Goal: Download file/media

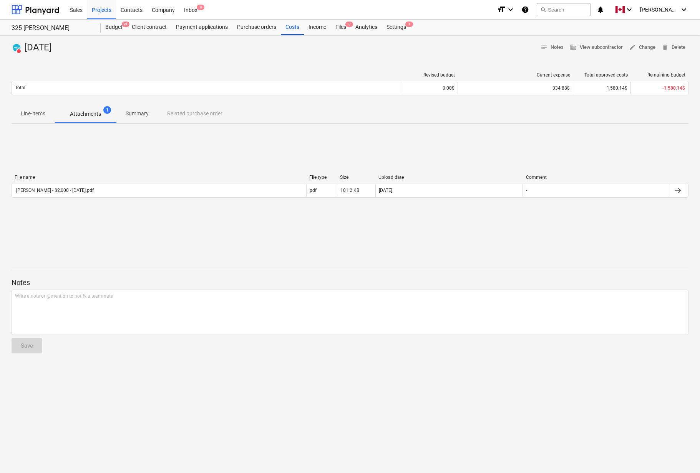
click at [355, 271] on div "Notes Write a note or @mention to notify a teammate ﻿ Save" at bounding box center [350, 308] width 677 height 102
click at [345, 228] on div "File name File type Size Upload date Comment [PERSON_NAME] - $2,000 - [DATE].pd…" at bounding box center [350, 187] width 677 height 115
click at [203, 113] on div "Line-items Attachments 1 Summary Related purchase order" at bounding box center [350, 114] width 677 height 18
click at [174, 136] on div "File name File type Size Upload date Comment [PERSON_NAME] - $2,000 - [DATE].pd…" at bounding box center [350, 187] width 677 height 115
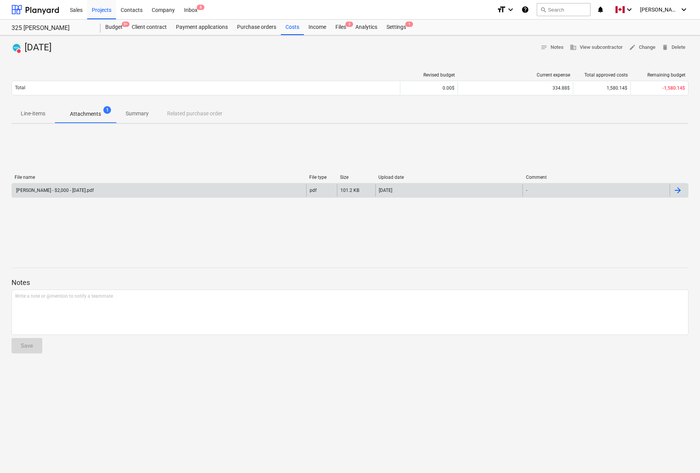
click at [681, 190] on div at bounding box center [677, 190] width 9 height 9
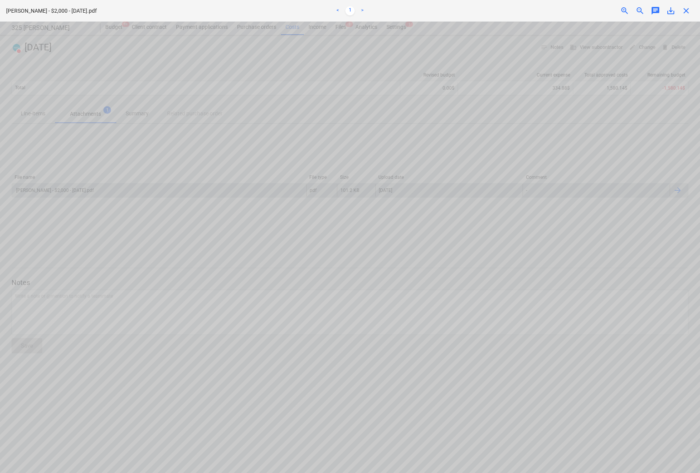
click at [641, 11] on span "zoom_out" at bounding box center [640, 10] width 9 height 9
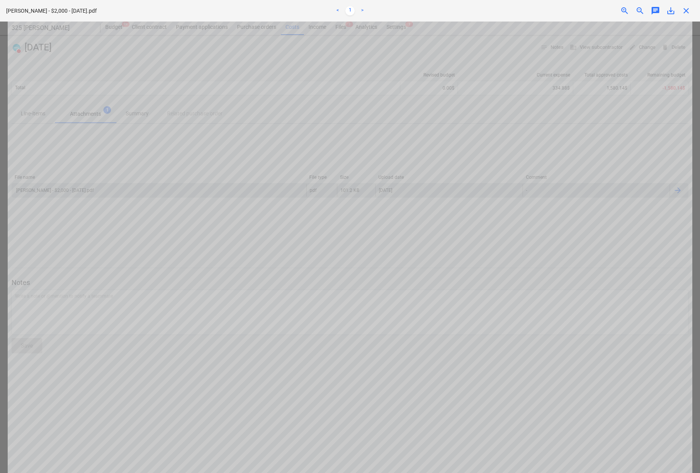
click at [641, 11] on span "zoom_out" at bounding box center [640, 10] width 9 height 9
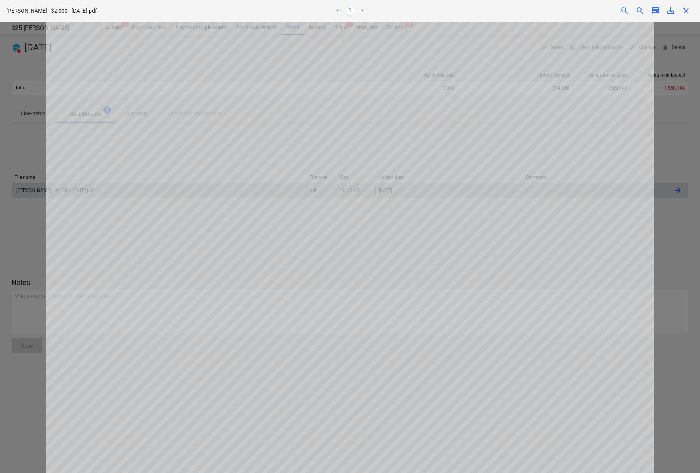
click at [641, 12] on span "zoom_out" at bounding box center [640, 10] width 9 height 9
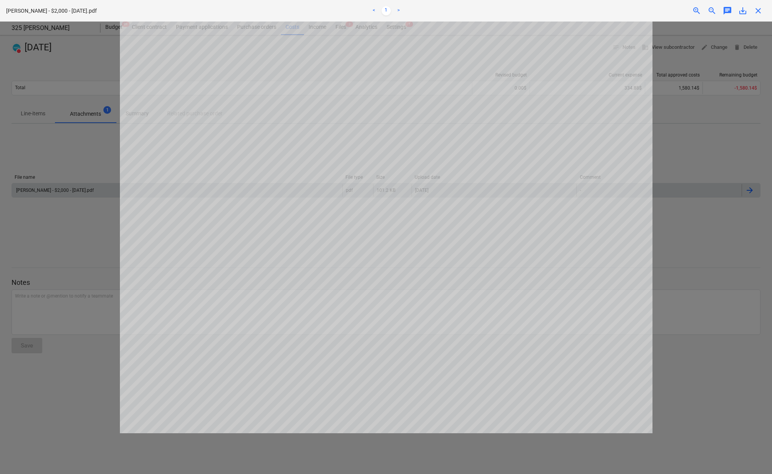
click at [700, 15] on div "[PERSON_NAME] - $2,000 - [DATE].pdf < 1 > zoom_in zoom_out chat 0 save_alt close" at bounding box center [386, 11] width 772 height 22
click at [700, 10] on span "close" at bounding box center [758, 10] width 9 height 9
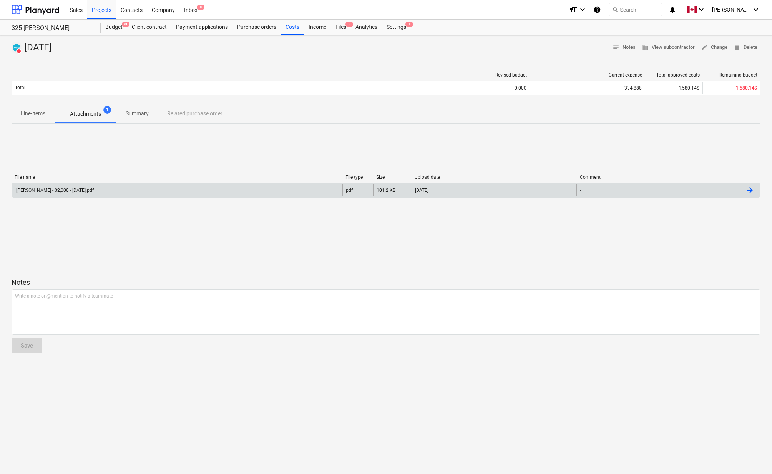
click at [42, 115] on p "Line-items" at bounding box center [33, 114] width 25 height 8
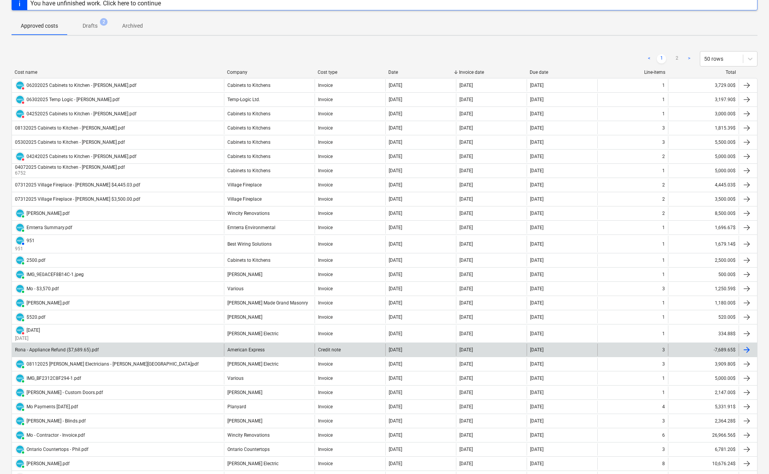
scroll to position [69, 0]
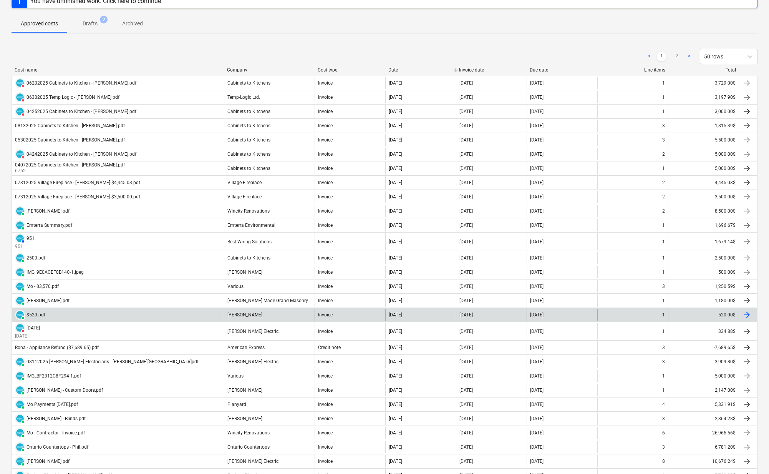
click at [700, 313] on div at bounding box center [746, 314] width 9 height 9
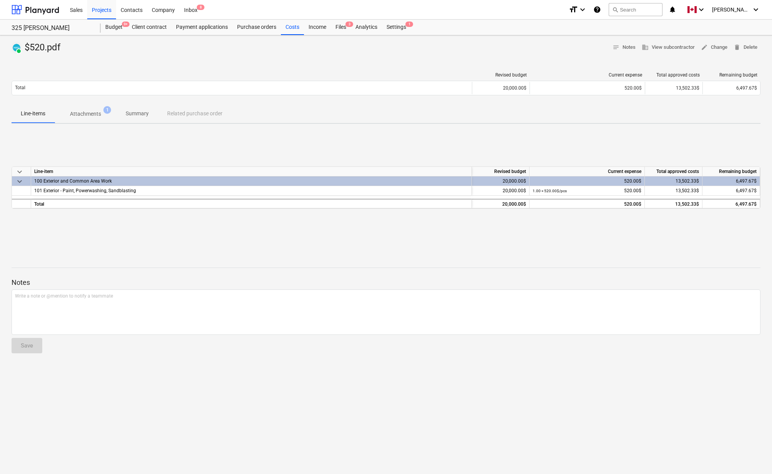
click at [88, 116] on p "Attachments" at bounding box center [85, 114] width 31 height 8
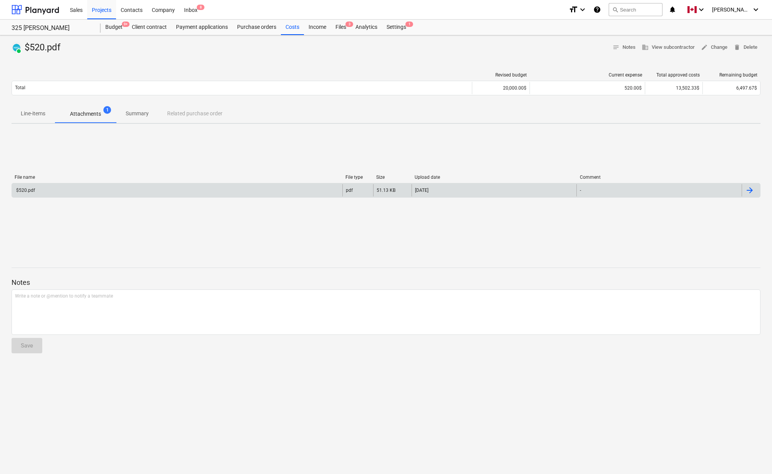
click at [700, 188] on div at bounding box center [751, 190] width 18 height 12
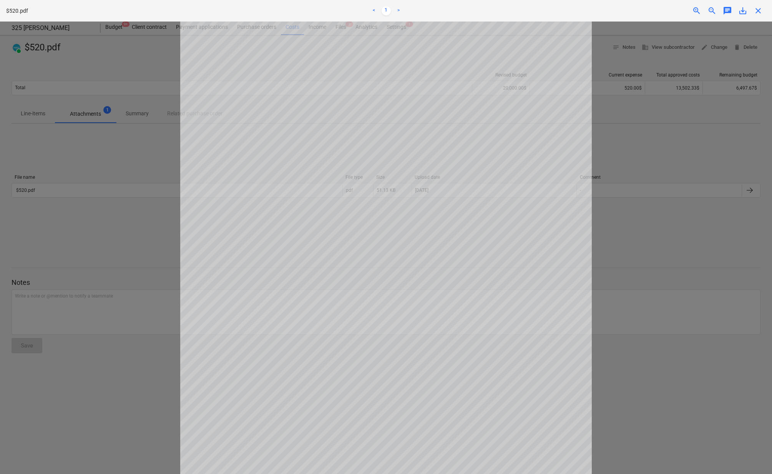
click at [700, 13] on span "save_alt" at bounding box center [742, 10] width 9 height 9
click at [700, 10] on span "close" at bounding box center [758, 10] width 9 height 9
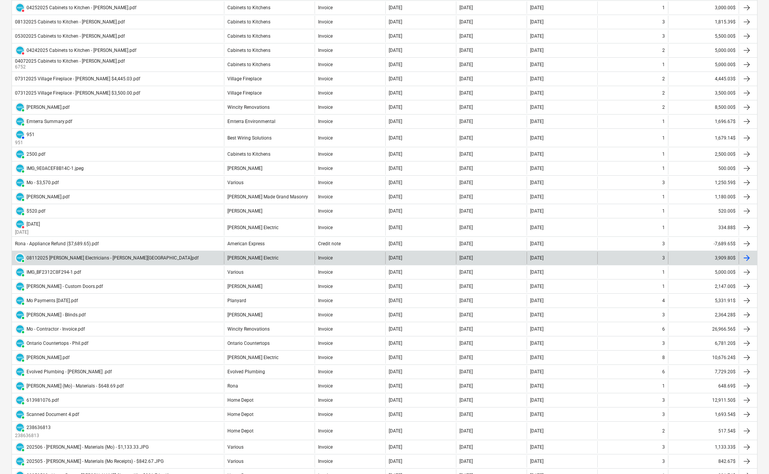
scroll to position [167, 0]
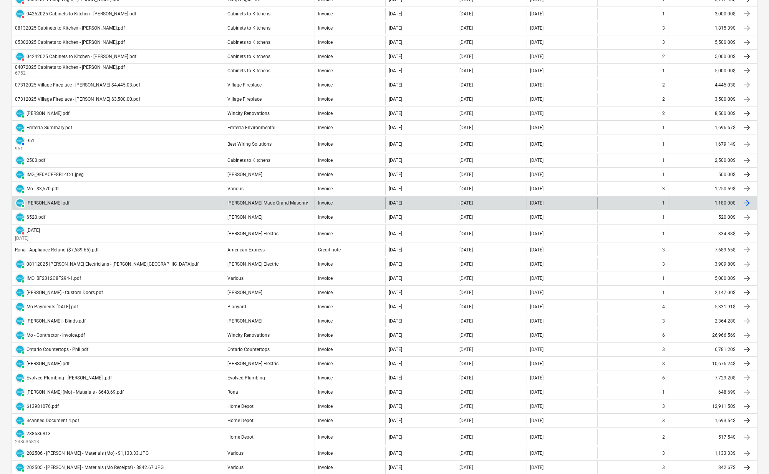
click at [700, 203] on div at bounding box center [746, 202] width 9 height 9
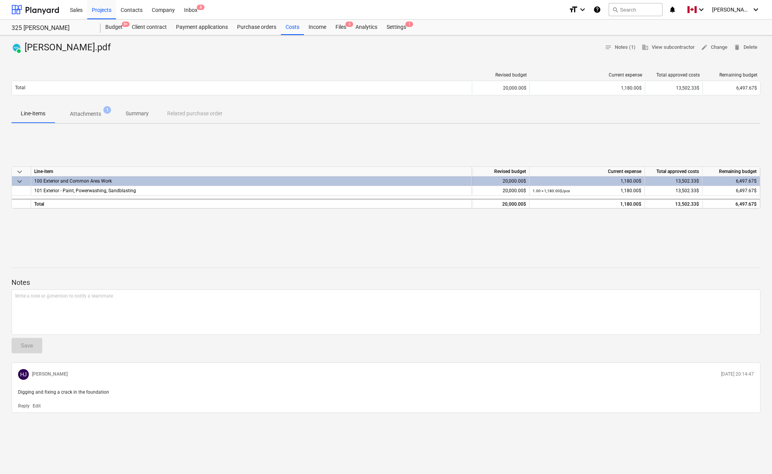
click at [90, 116] on p "Attachments" at bounding box center [85, 114] width 31 height 8
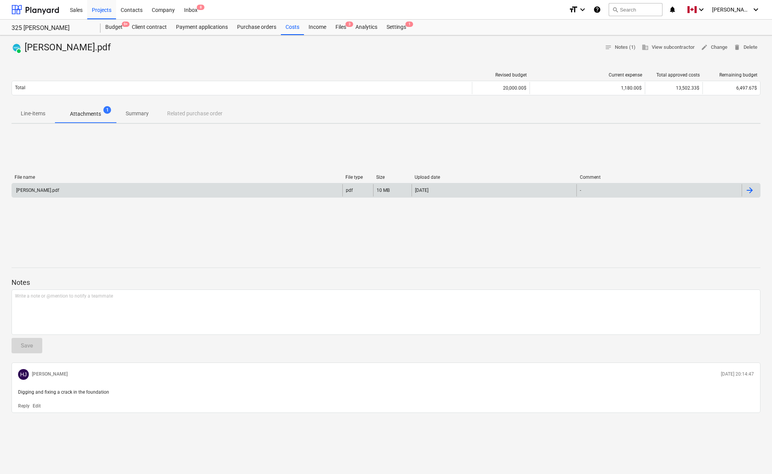
click at [700, 189] on div at bounding box center [749, 190] width 9 height 9
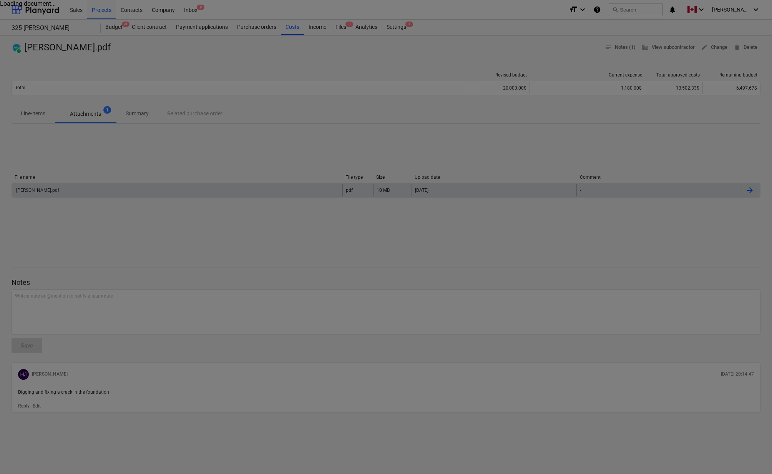
click at [469, 183] on div at bounding box center [386, 237] width 772 height 474
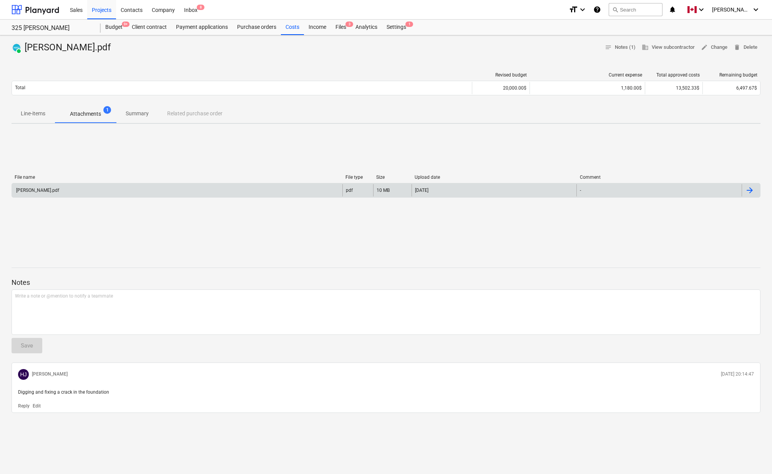
click at [700, 190] on div at bounding box center [749, 190] width 9 height 9
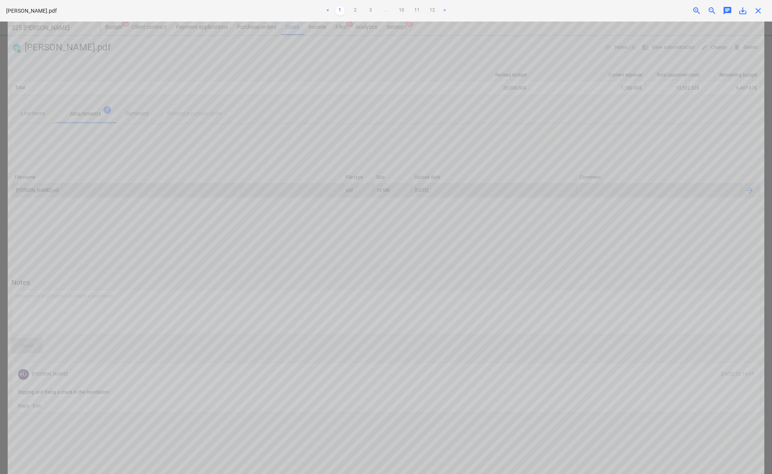
click at [700, 10] on span "save_alt" at bounding box center [742, 10] width 9 height 9
click at [700, 13] on span "close" at bounding box center [758, 10] width 9 height 9
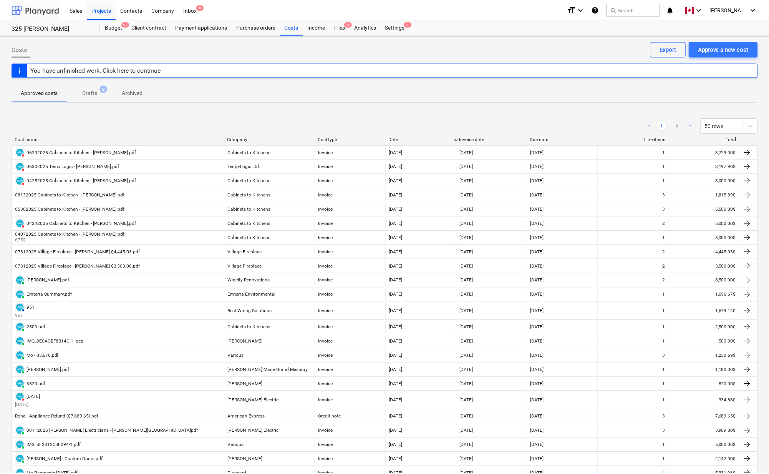
scroll to position [167, 0]
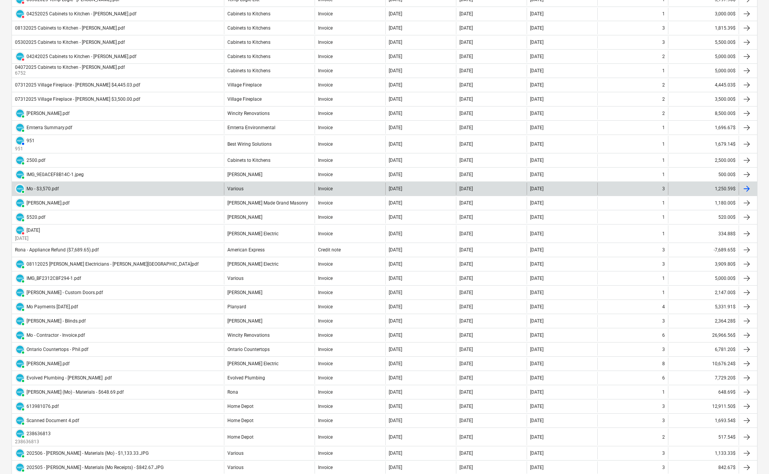
click at [700, 188] on div at bounding box center [746, 188] width 9 height 9
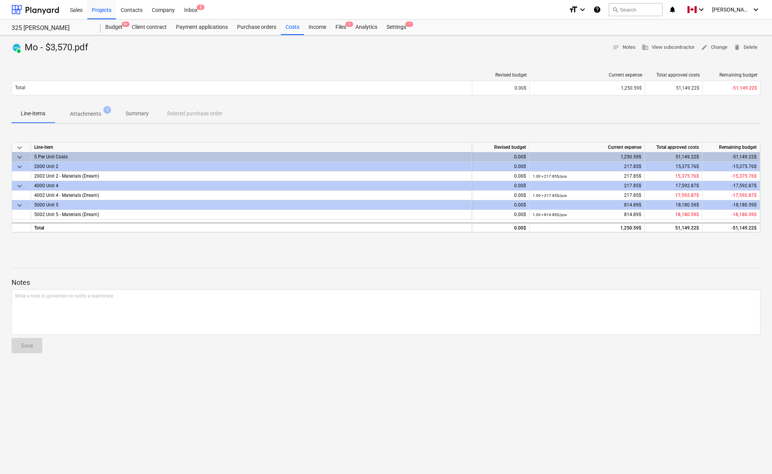
click at [86, 108] on span "Attachments 1" at bounding box center [86, 114] width 62 height 14
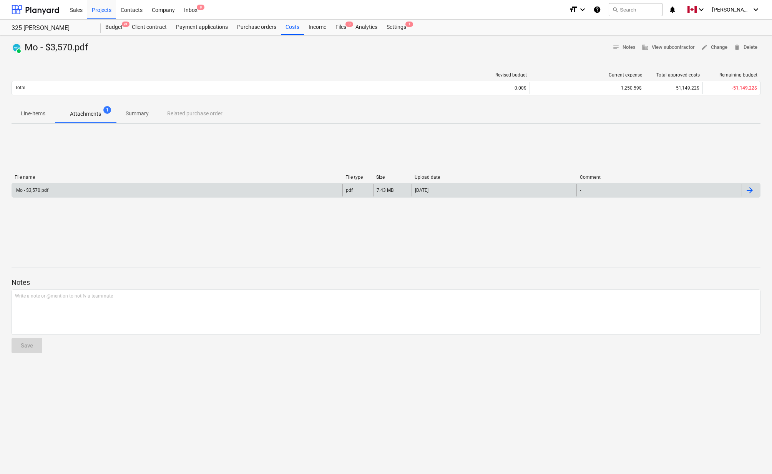
click at [700, 186] on div at bounding box center [749, 190] width 9 height 9
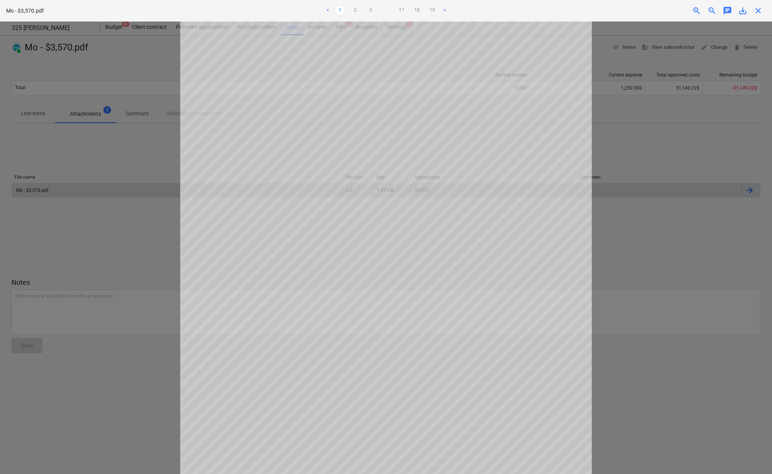
click at [700, 11] on span "save_alt" at bounding box center [742, 10] width 9 height 9
click at [700, 12] on span "close" at bounding box center [758, 10] width 9 height 9
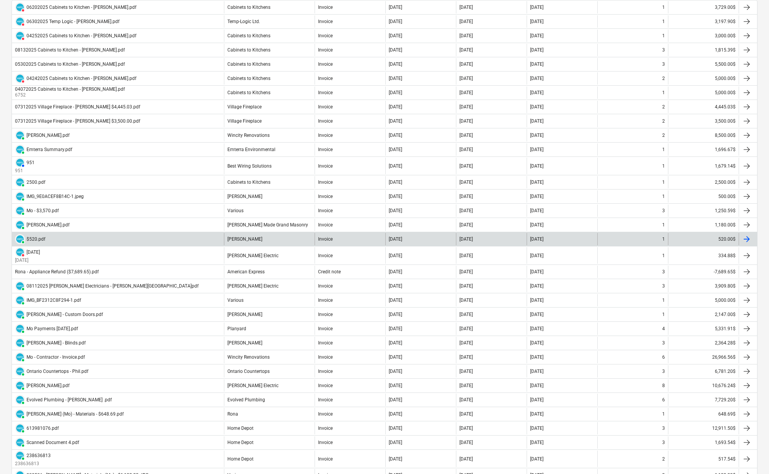
scroll to position [124, 0]
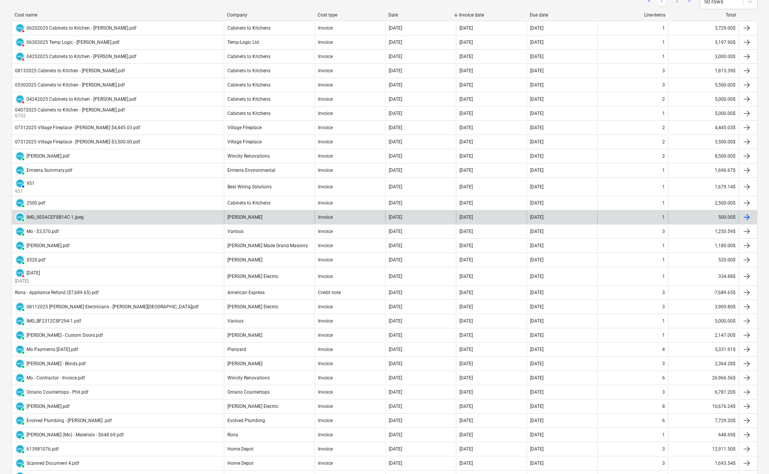
click at [700, 215] on div at bounding box center [746, 217] width 9 height 9
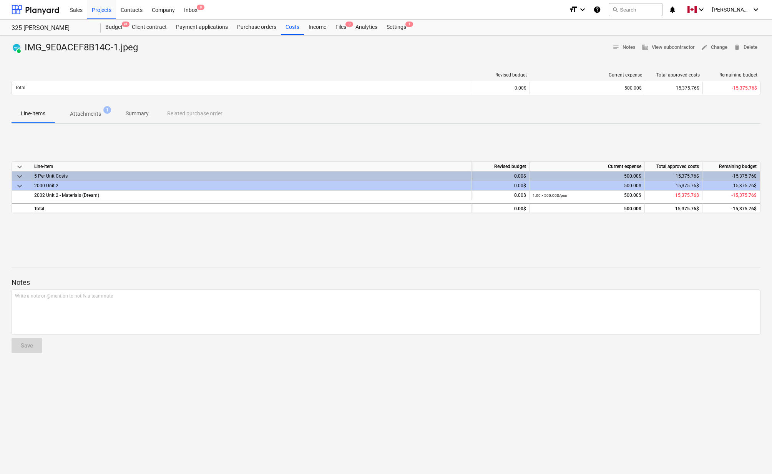
click at [91, 108] on span "Attachments 1" at bounding box center [86, 114] width 62 height 14
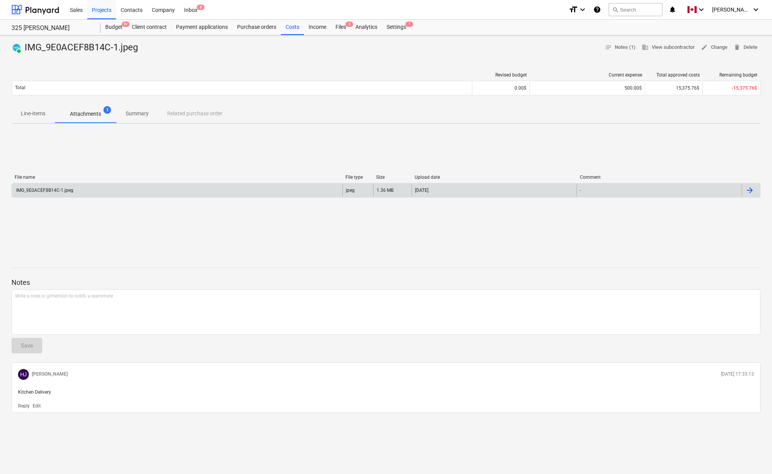
click at [700, 189] on div at bounding box center [751, 190] width 18 height 12
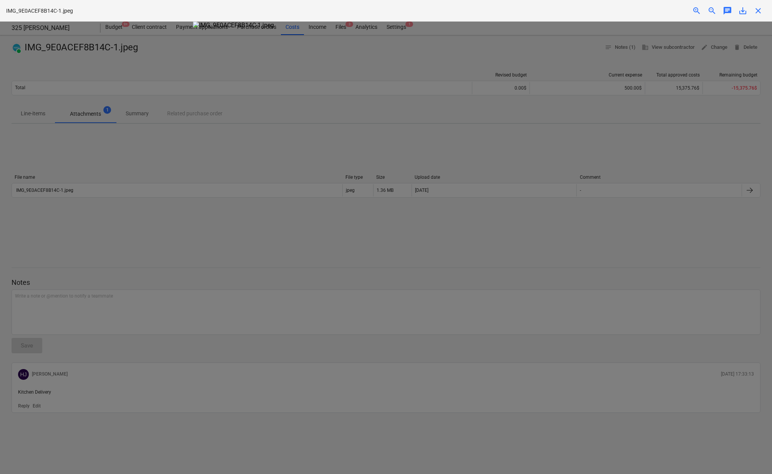
click at [700, 9] on span "close" at bounding box center [758, 10] width 9 height 9
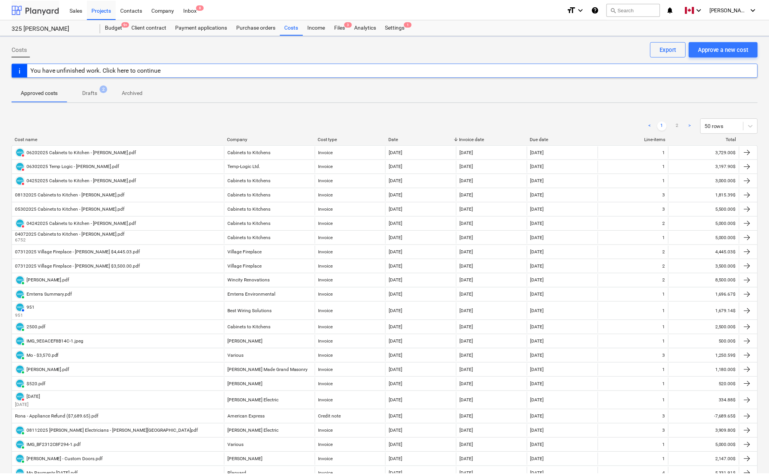
scroll to position [124, 0]
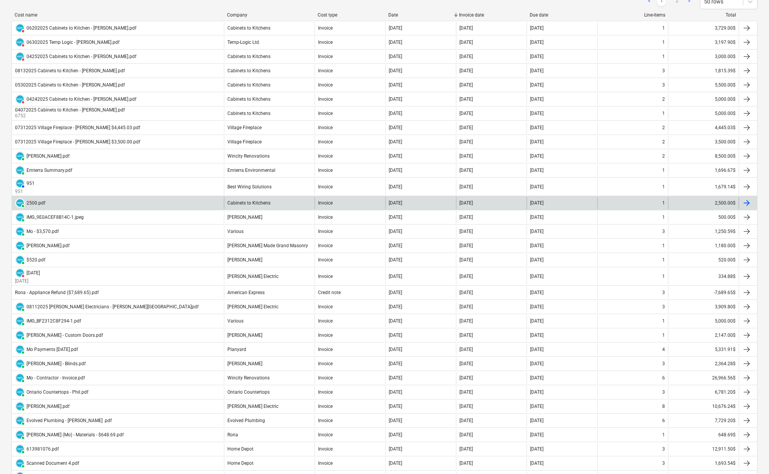
click at [700, 203] on div at bounding box center [746, 202] width 9 height 9
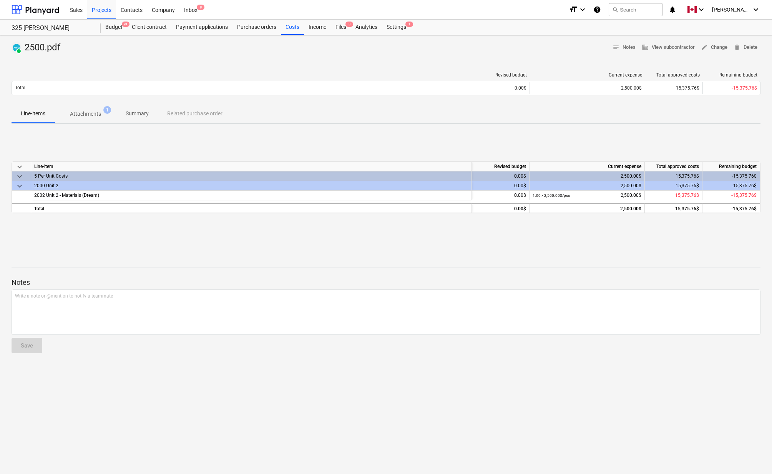
click at [94, 113] on p "Attachments" at bounding box center [85, 114] width 31 height 8
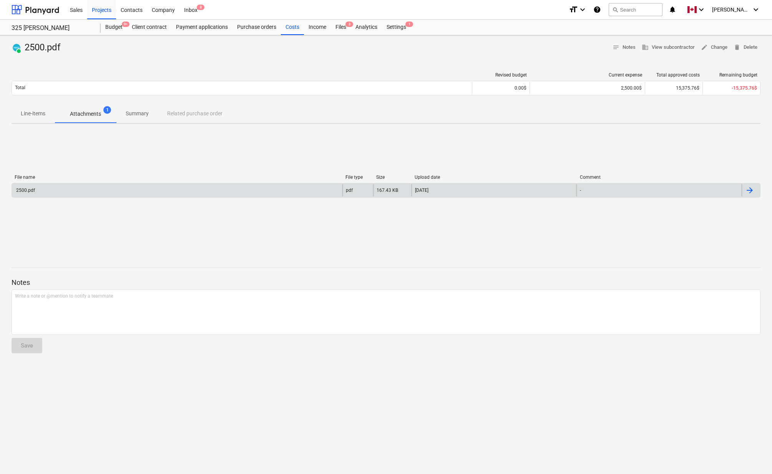
click at [700, 189] on div at bounding box center [749, 190] width 9 height 9
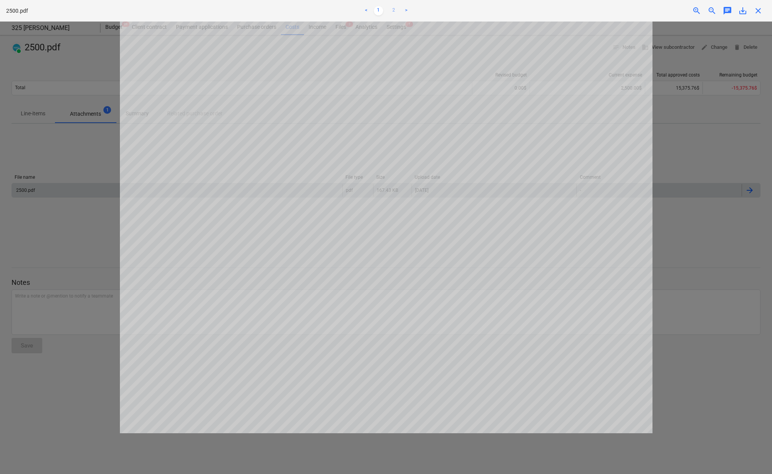
click at [392, 10] on link "2" at bounding box center [393, 10] width 9 height 9
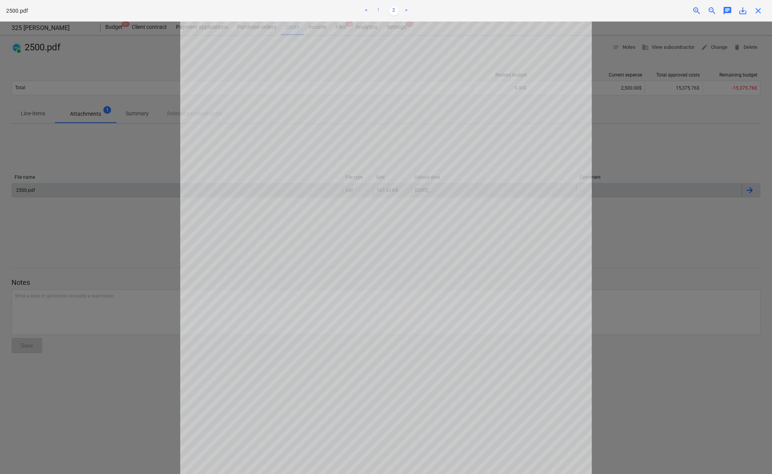
click at [377, 9] on link "1" at bounding box center [378, 10] width 9 height 9
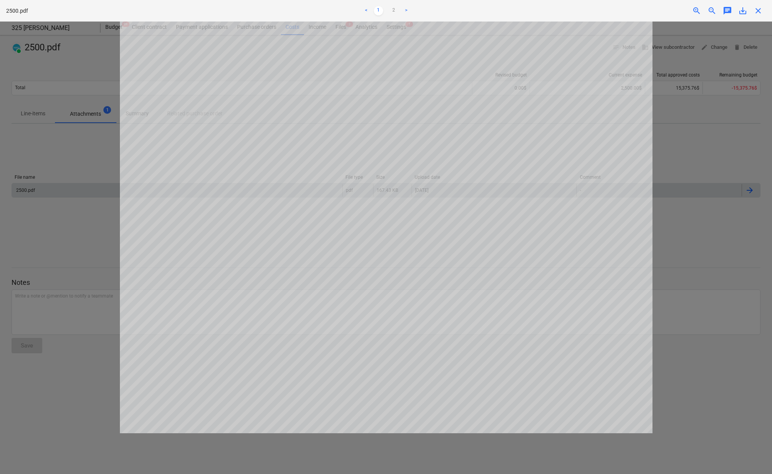
click at [700, 12] on span "save_alt" at bounding box center [742, 10] width 9 height 9
click at [700, 9] on span "close" at bounding box center [758, 10] width 9 height 9
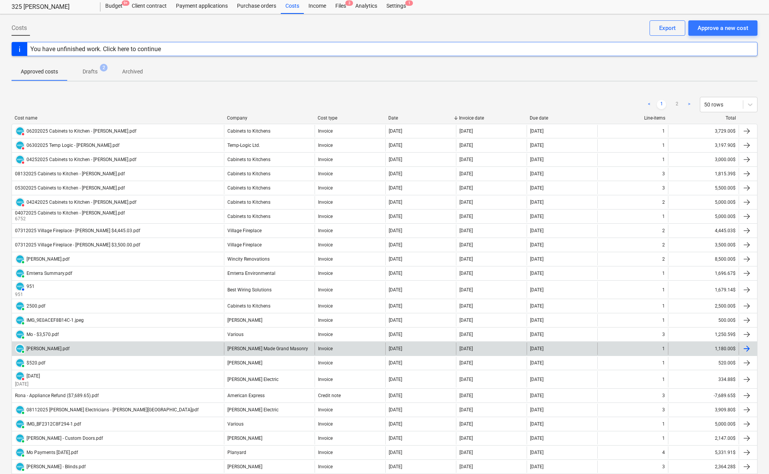
scroll to position [3, 0]
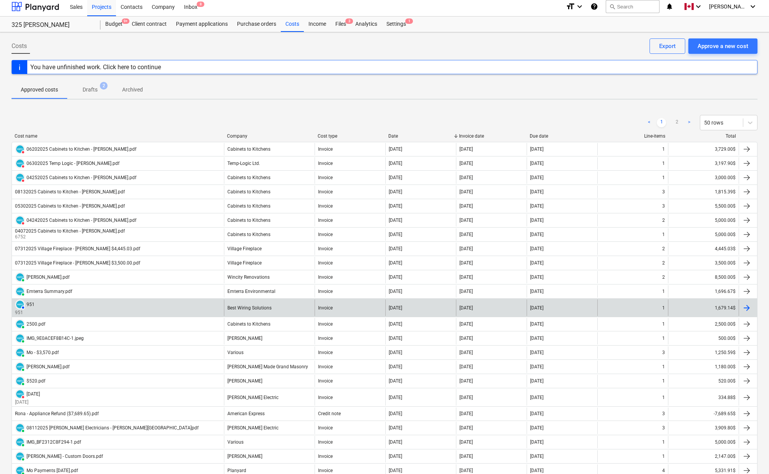
click at [700, 308] on div at bounding box center [746, 307] width 9 height 9
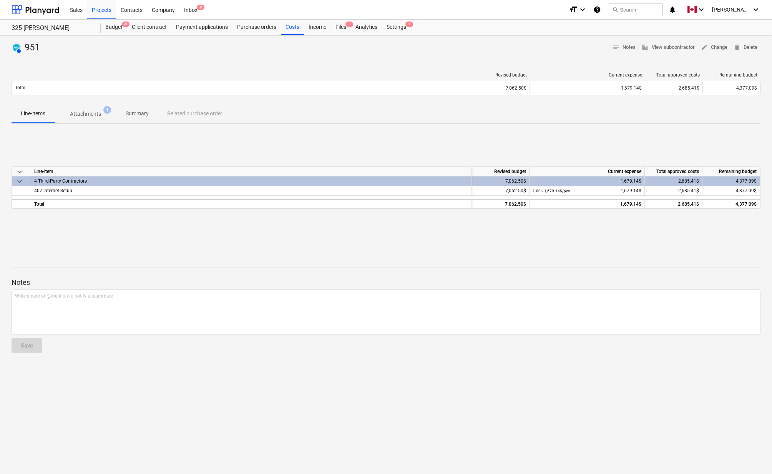
click at [82, 110] on p "Attachments" at bounding box center [85, 114] width 31 height 8
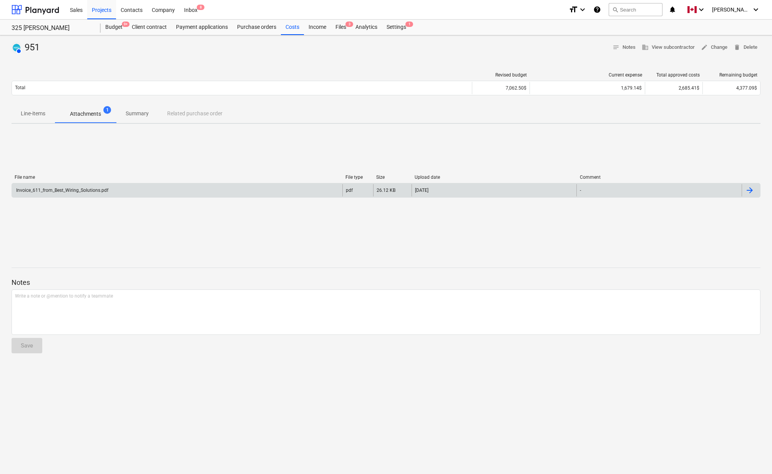
click at [700, 189] on div at bounding box center [749, 190] width 9 height 9
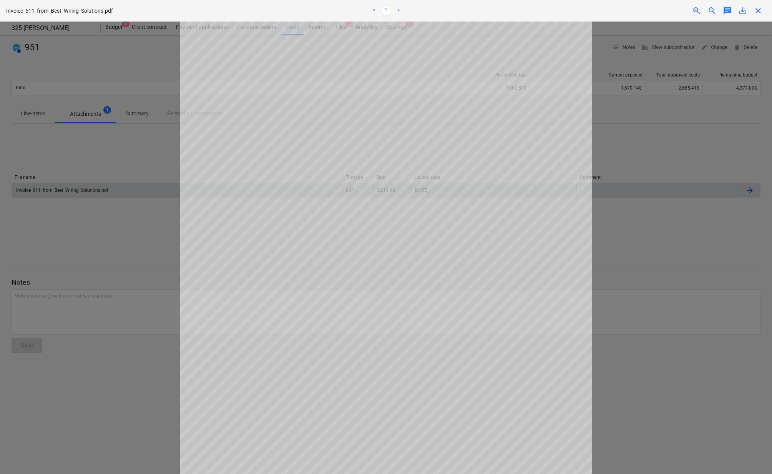
click at [700, 12] on span "save_alt" at bounding box center [742, 10] width 9 height 9
click at [700, 12] on span "close" at bounding box center [758, 10] width 9 height 9
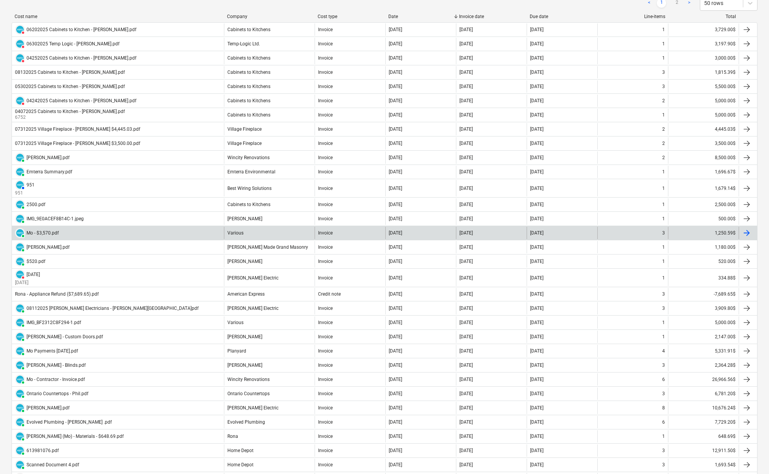
scroll to position [111, 0]
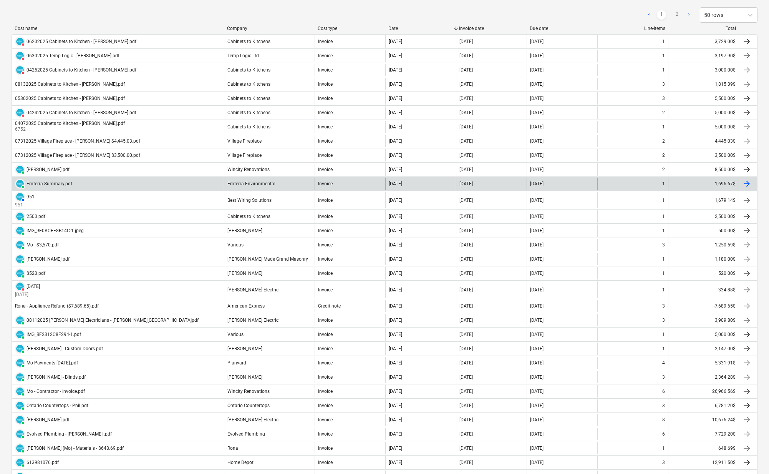
click at [700, 183] on div at bounding box center [746, 183] width 9 height 9
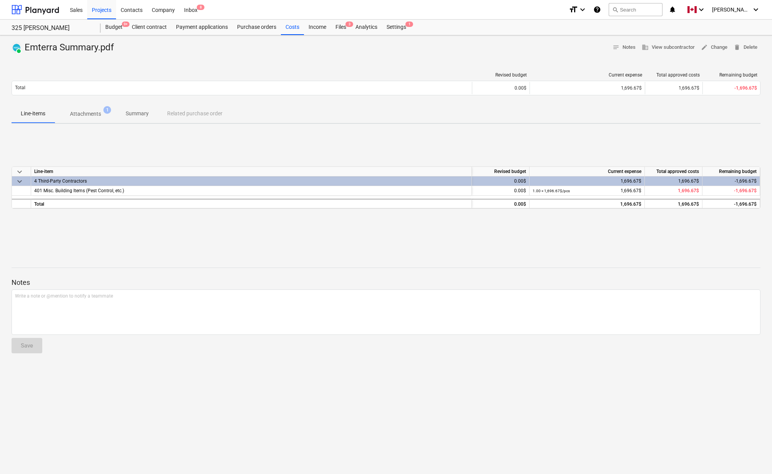
click at [84, 114] on p "Attachments" at bounding box center [85, 114] width 31 height 8
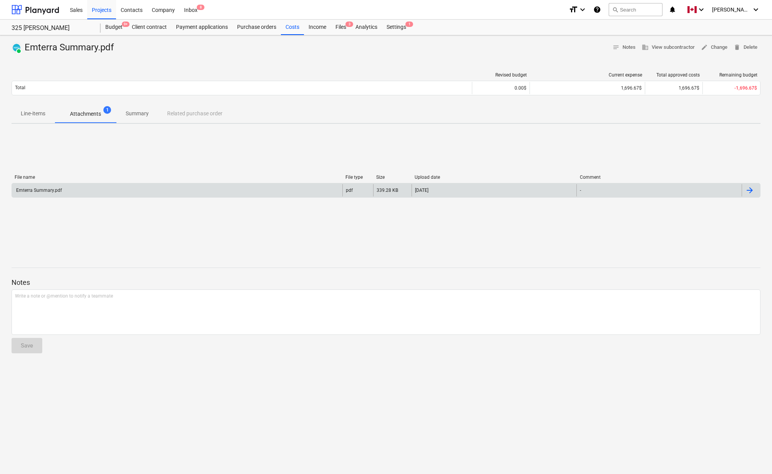
click at [700, 191] on div at bounding box center [749, 190] width 9 height 9
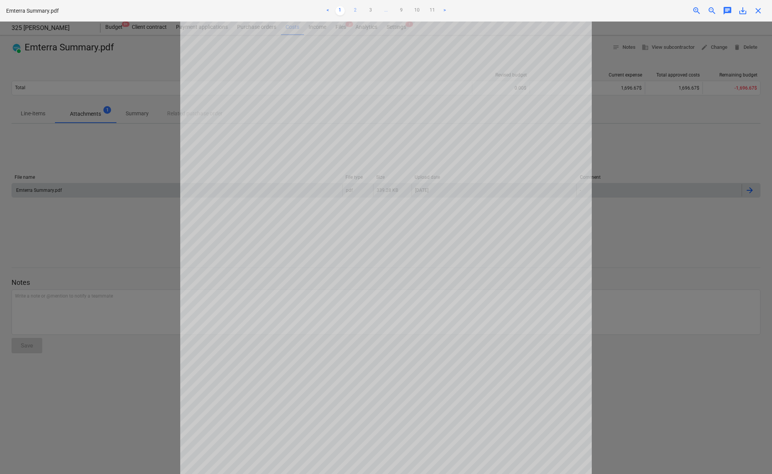
click at [356, 13] on link "2" at bounding box center [355, 10] width 9 height 9
click at [372, 10] on link "3" at bounding box center [370, 10] width 9 height 9
click at [333, 8] on link "1" at bounding box center [332, 10] width 9 height 9
click at [700, 13] on span "save_alt" at bounding box center [742, 10] width 9 height 9
click at [700, 10] on span "close" at bounding box center [758, 10] width 9 height 9
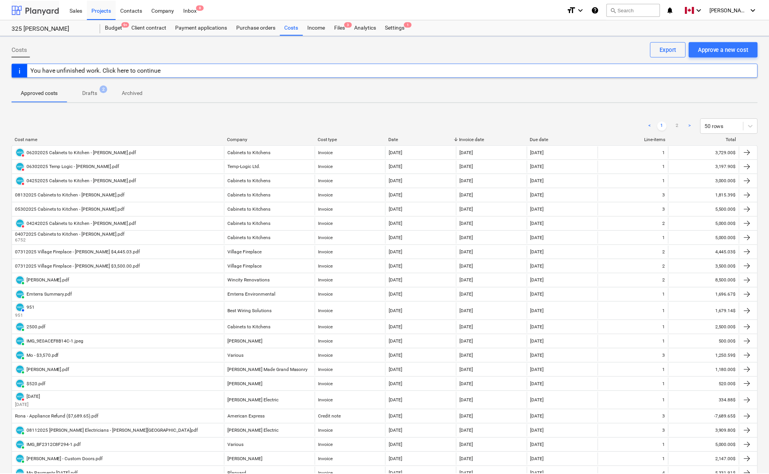
scroll to position [111, 0]
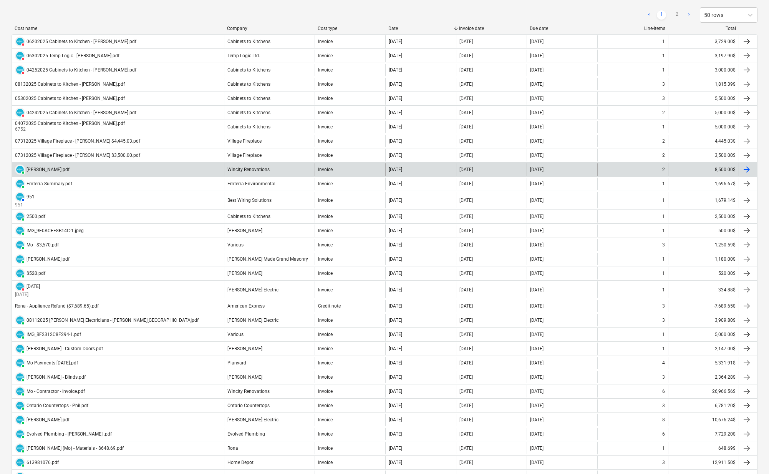
click at [700, 168] on div at bounding box center [746, 169] width 9 height 9
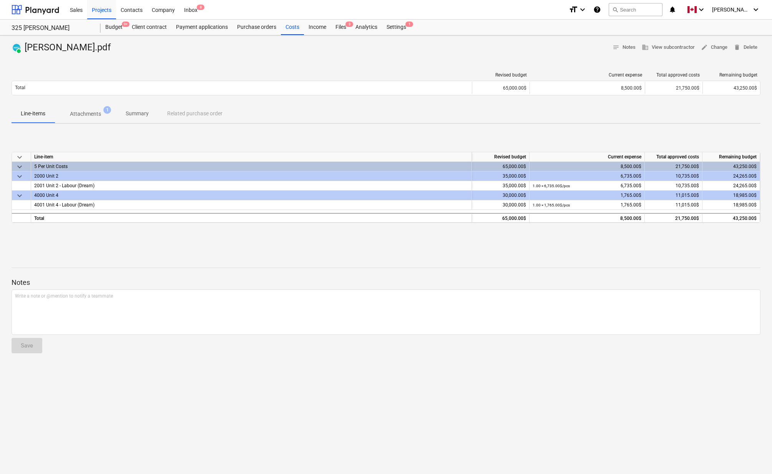
click at [84, 113] on p "Attachments" at bounding box center [85, 114] width 31 height 8
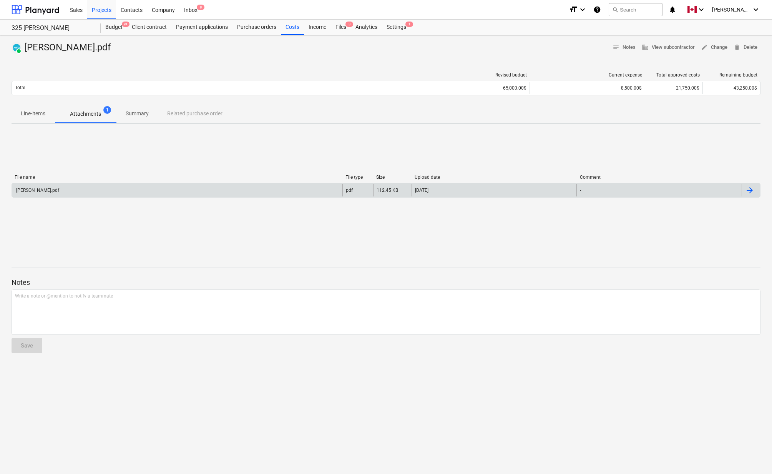
click at [700, 189] on div at bounding box center [749, 190] width 9 height 9
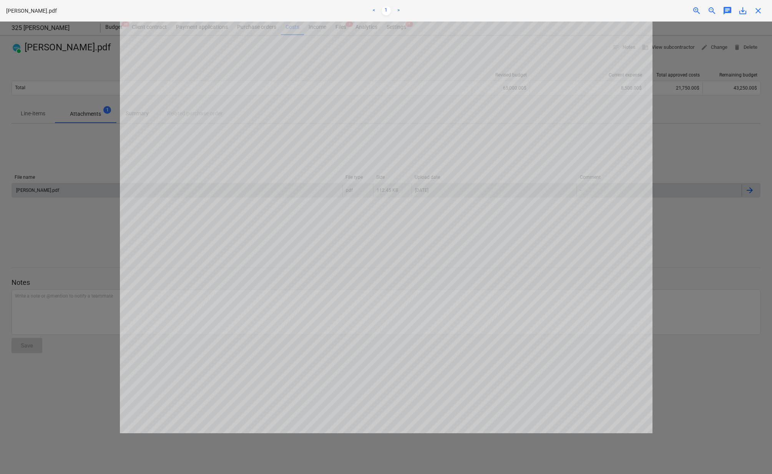
click at [700, 12] on span "close" at bounding box center [758, 10] width 9 height 9
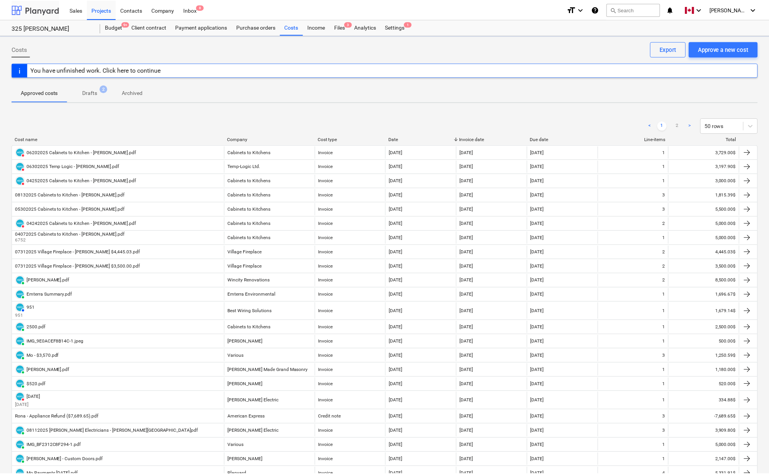
scroll to position [111, 0]
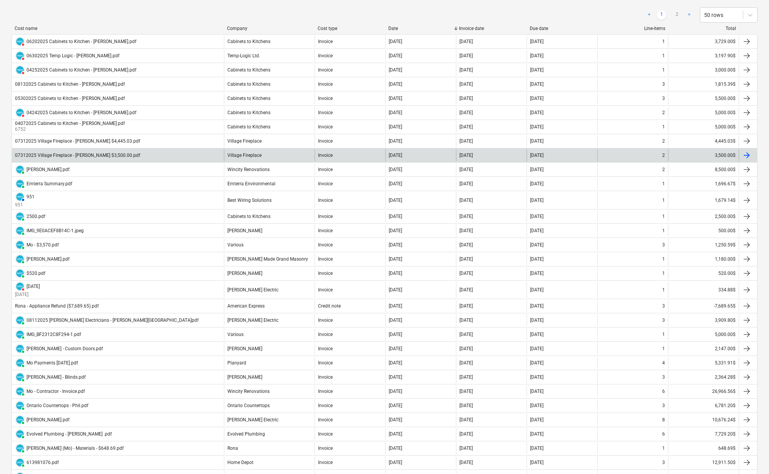
click at [700, 154] on div at bounding box center [746, 155] width 9 height 9
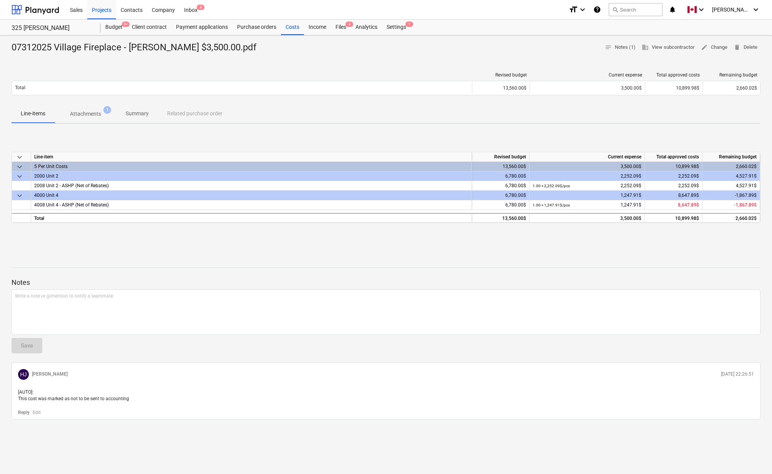
click at [92, 110] on p "Attachments" at bounding box center [85, 114] width 31 height 8
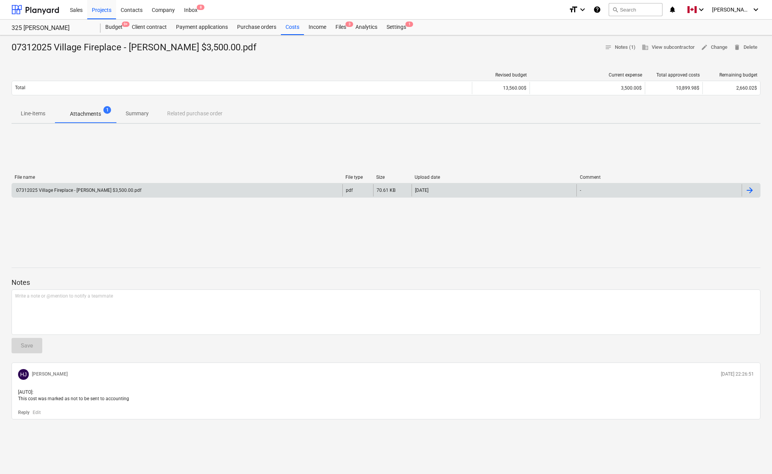
click at [700, 187] on div at bounding box center [749, 190] width 9 height 9
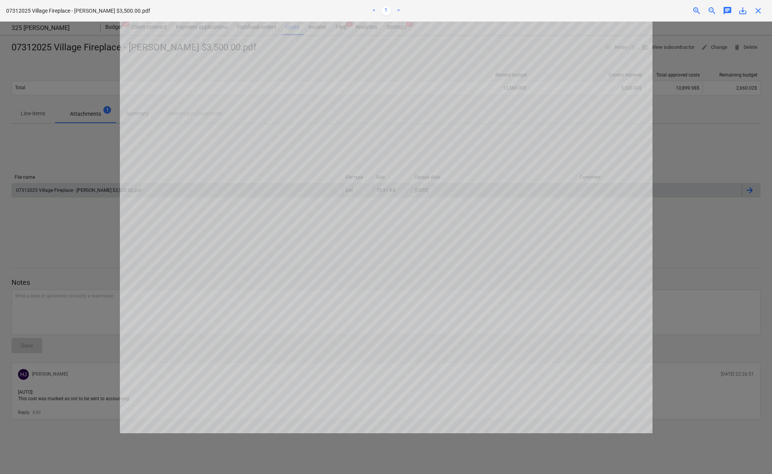
click at [700, 12] on span "save_alt" at bounding box center [742, 10] width 9 height 9
click at [700, 9] on span "close" at bounding box center [758, 10] width 9 height 9
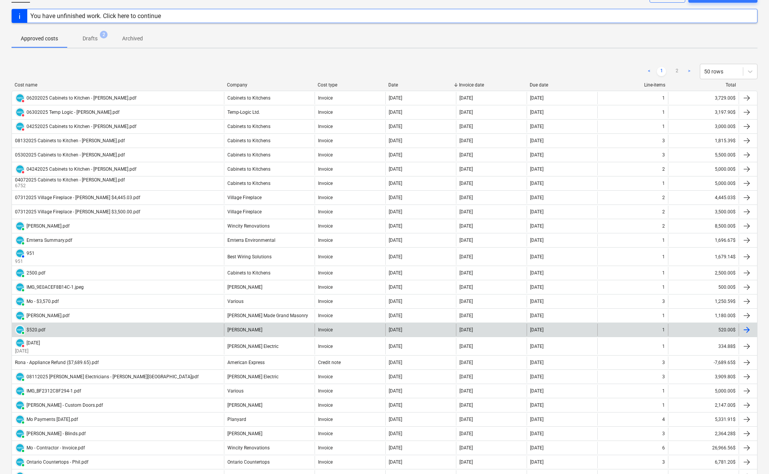
scroll to position [25, 0]
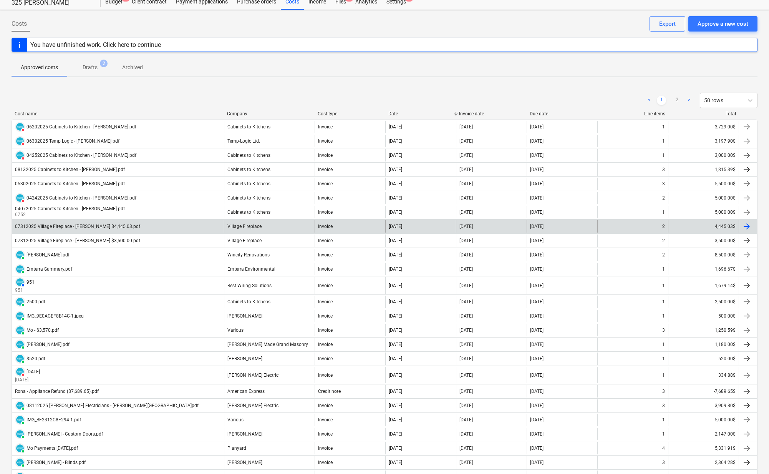
click at [700, 226] on div at bounding box center [746, 226] width 9 height 9
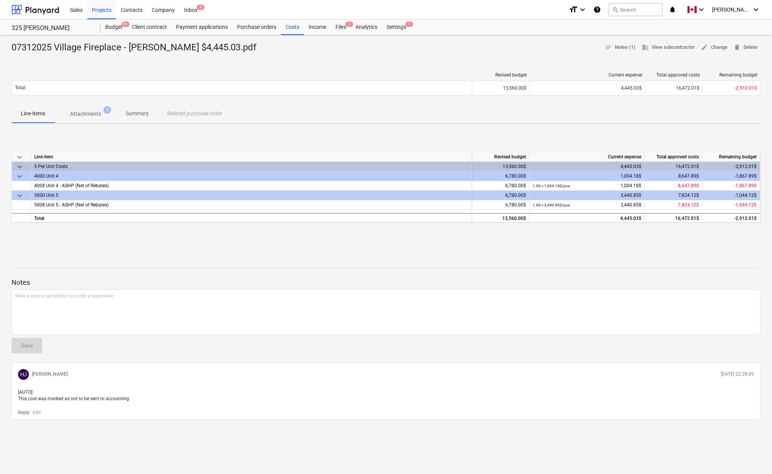
click at [91, 111] on p "Attachments" at bounding box center [85, 114] width 31 height 8
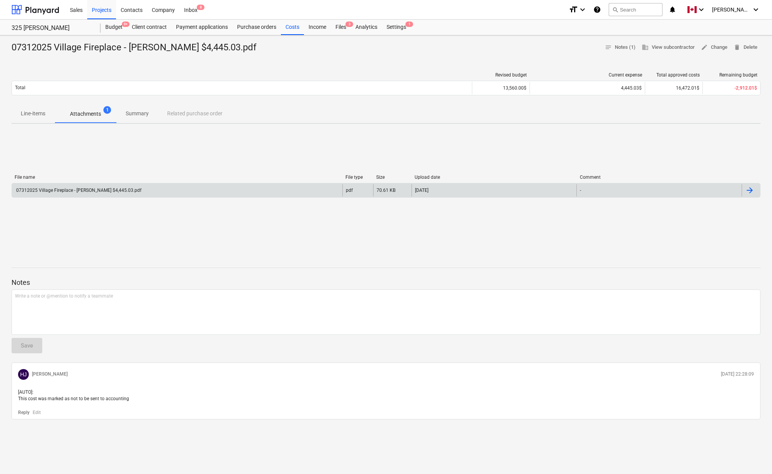
click at [700, 189] on div at bounding box center [749, 190] width 9 height 9
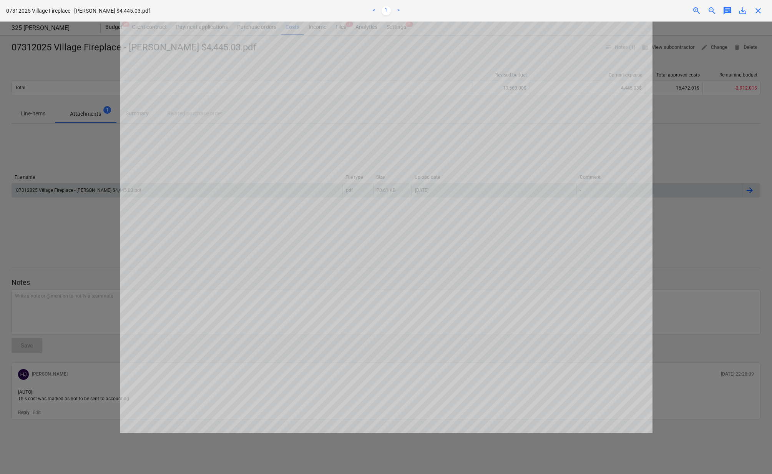
click at [700, 12] on span "close" at bounding box center [758, 10] width 9 height 9
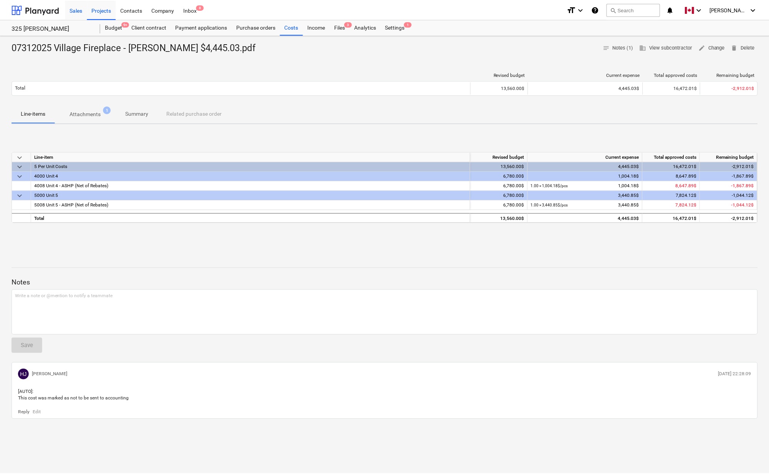
scroll to position [25, 0]
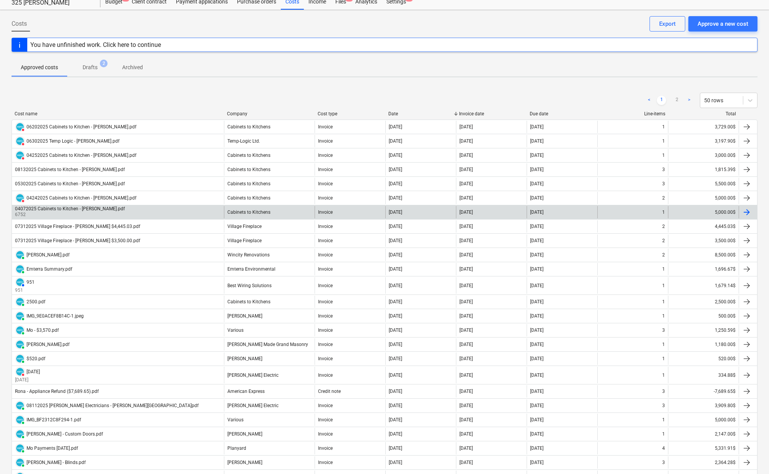
click at [700, 213] on div at bounding box center [746, 212] width 9 height 9
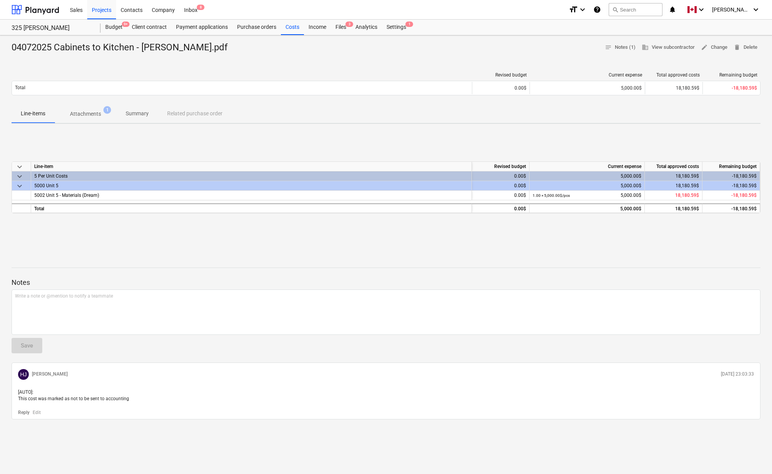
click at [100, 110] on p "Attachments" at bounding box center [85, 114] width 31 height 8
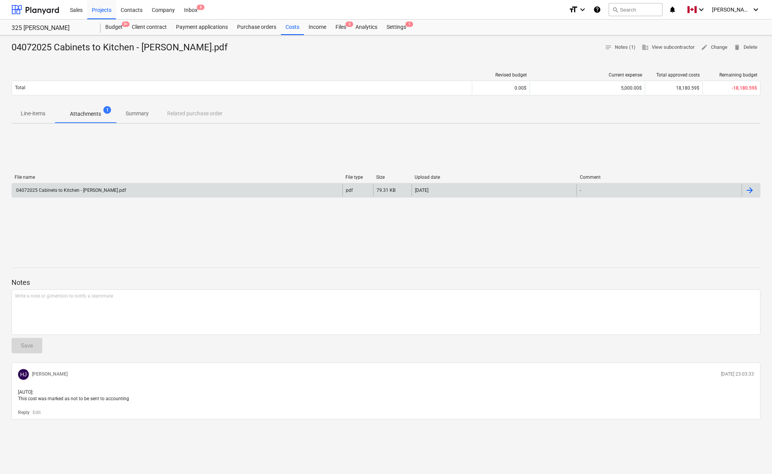
click at [700, 188] on div at bounding box center [749, 190] width 9 height 9
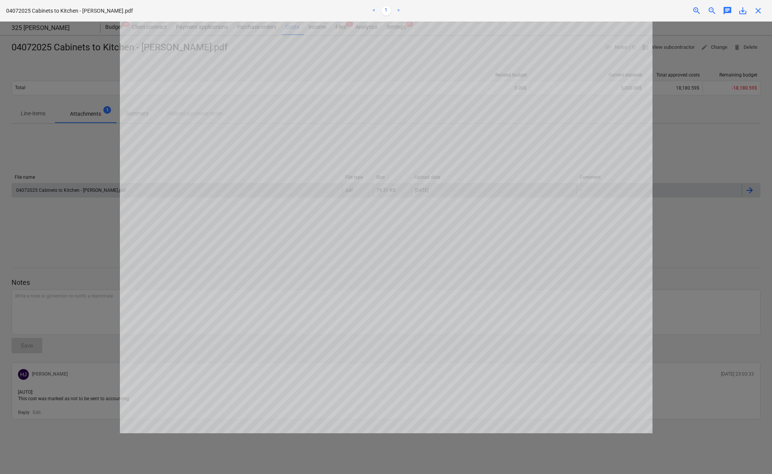
click at [700, 9] on span "save_alt" at bounding box center [742, 10] width 9 height 9
click at [700, 10] on span "close" at bounding box center [758, 10] width 9 height 9
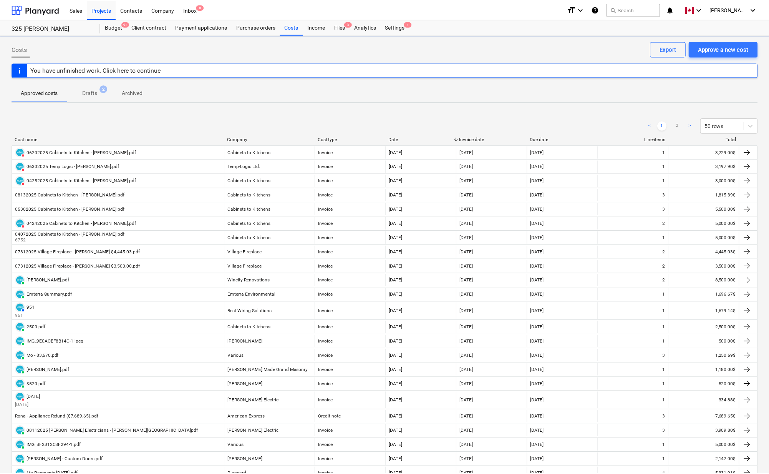
scroll to position [25, 0]
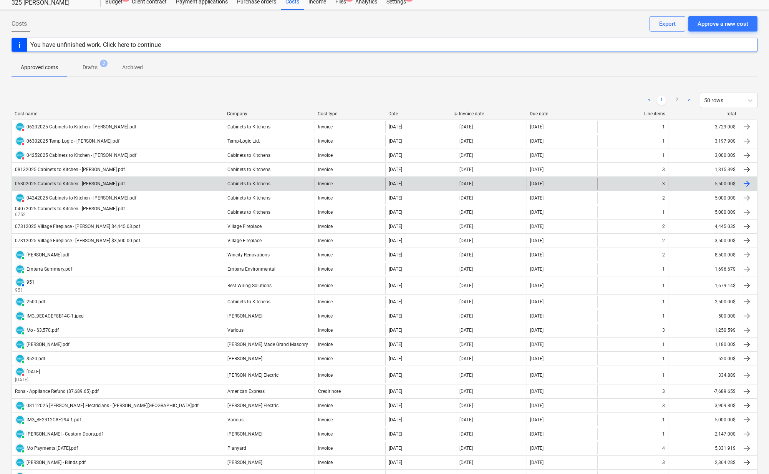
click at [700, 183] on div at bounding box center [746, 183] width 9 height 9
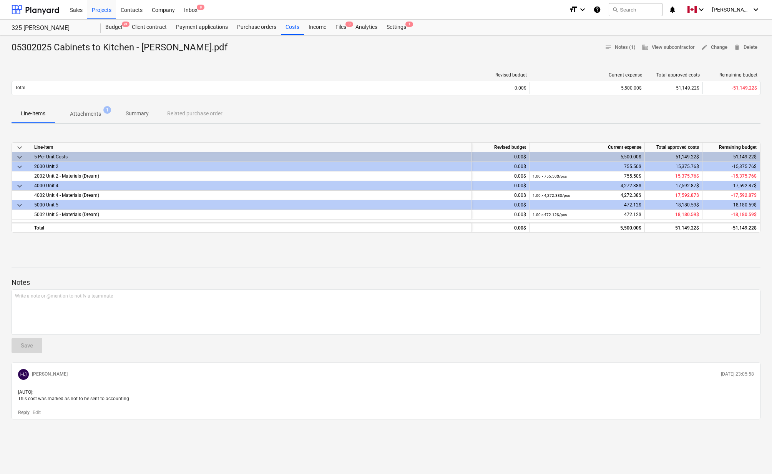
click at [72, 109] on span "Attachments 1" at bounding box center [86, 114] width 62 height 14
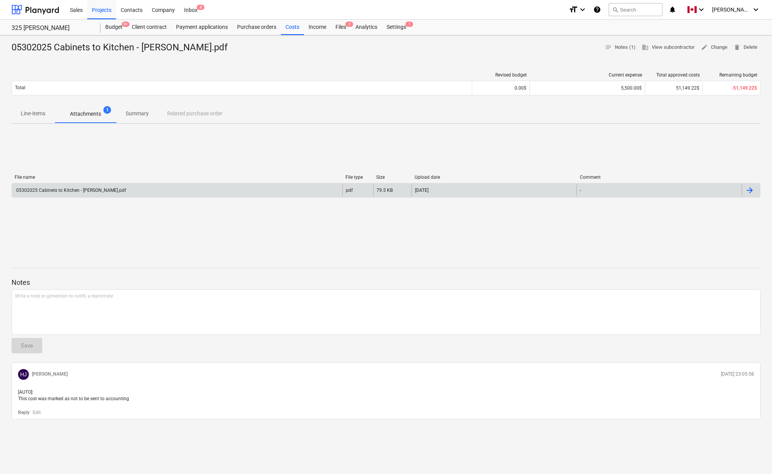
click at [700, 192] on div at bounding box center [749, 190] width 9 height 9
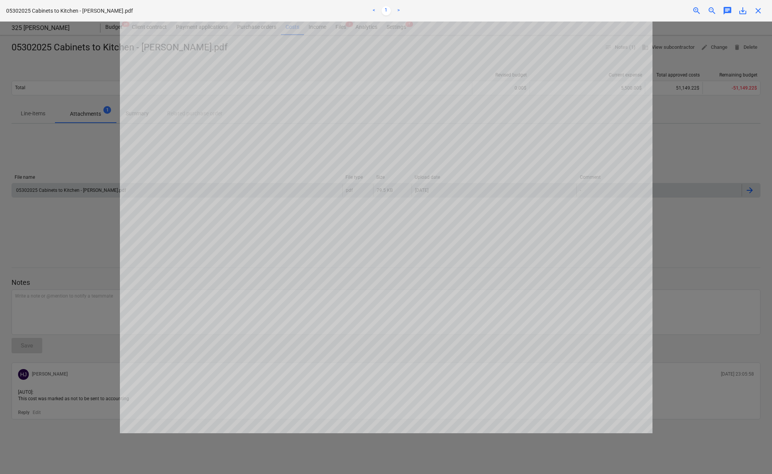
click at [700, 10] on span "save_alt" at bounding box center [742, 10] width 9 height 9
click at [700, 10] on div "close" at bounding box center [758, 10] width 15 height 9
click at [700, 10] on span "close" at bounding box center [758, 10] width 9 height 9
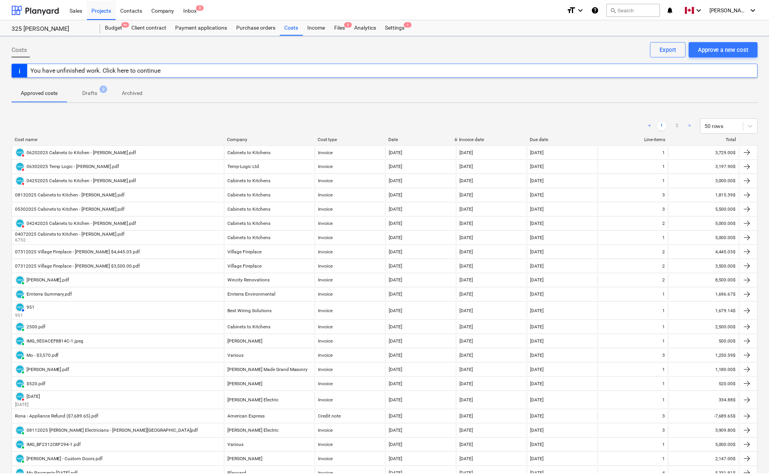
scroll to position [25, 0]
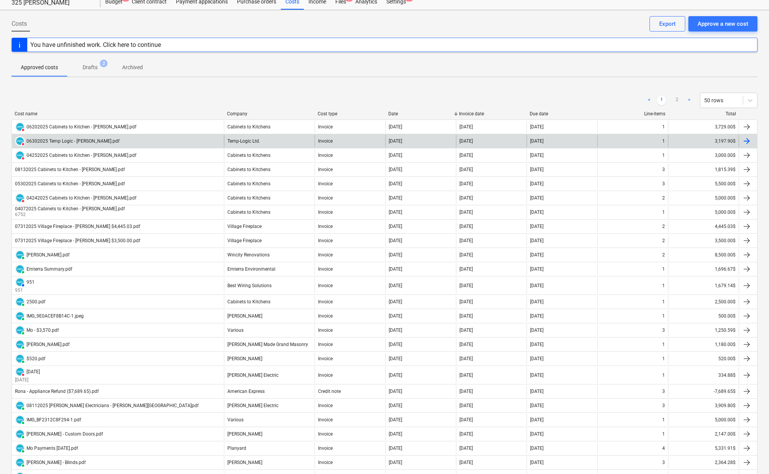
click at [700, 141] on div at bounding box center [746, 140] width 9 height 9
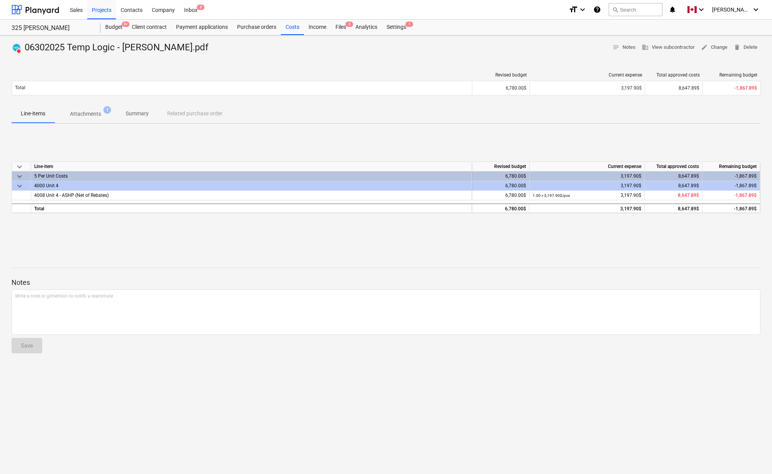
click at [96, 120] on span "Attachments 1" at bounding box center [86, 114] width 62 height 14
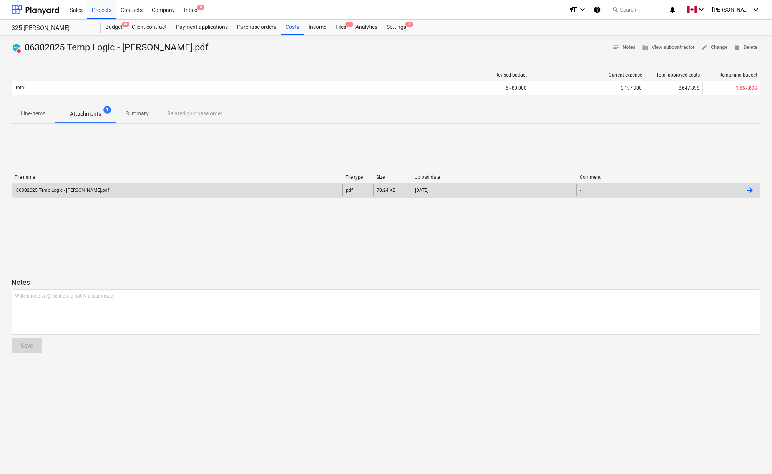
click at [700, 190] on div at bounding box center [749, 190] width 9 height 9
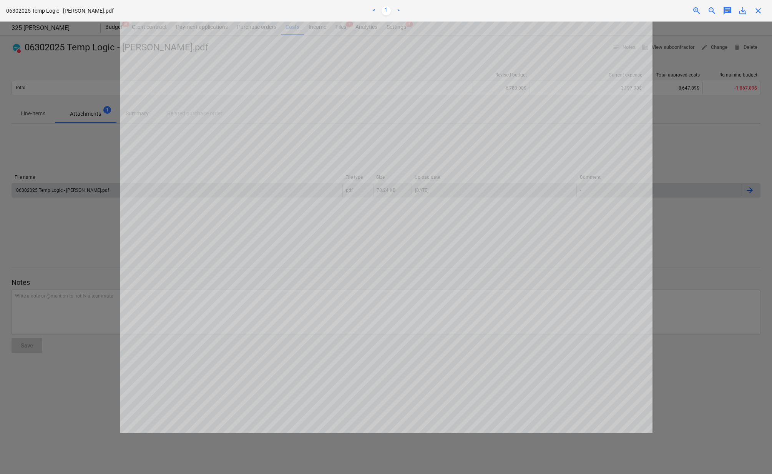
click at [700, 13] on span "save_alt" at bounding box center [742, 10] width 9 height 9
click at [700, 10] on span "close" at bounding box center [758, 10] width 9 height 9
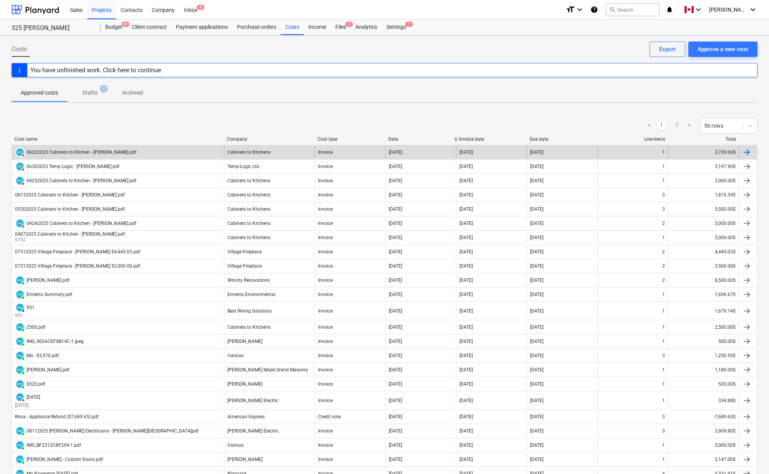
click at [700, 151] on div at bounding box center [746, 152] width 9 height 9
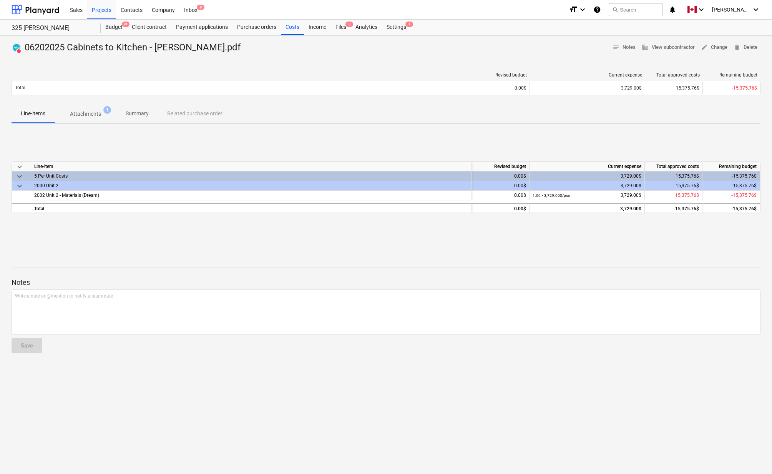
click at [83, 120] on span "Attachments 1" at bounding box center [86, 114] width 62 height 14
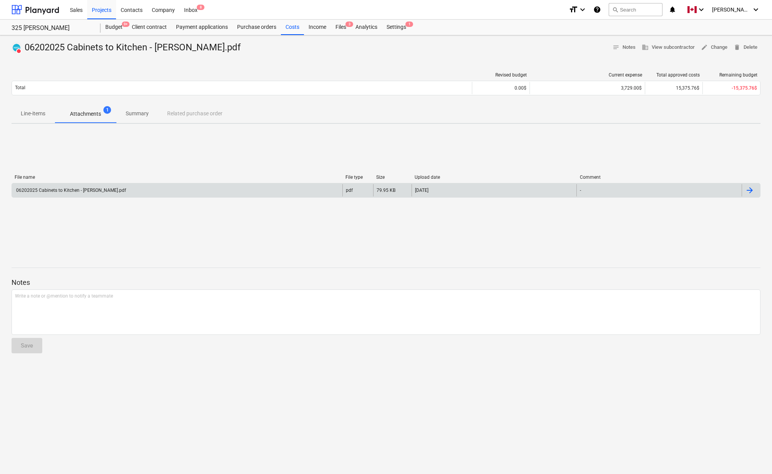
click at [700, 188] on div at bounding box center [749, 190] width 9 height 9
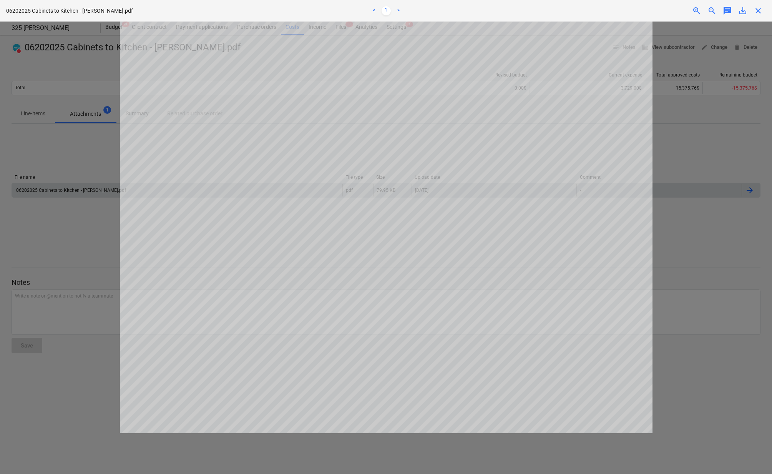
click at [700, 13] on span "close" at bounding box center [758, 10] width 9 height 9
